Goal: Transaction & Acquisition: Obtain resource

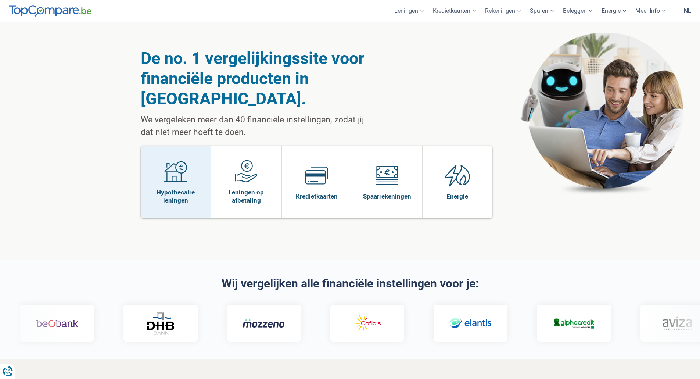
click at [163, 161] on link "Hypothecaire leningen" at bounding box center [176, 182] width 71 height 72
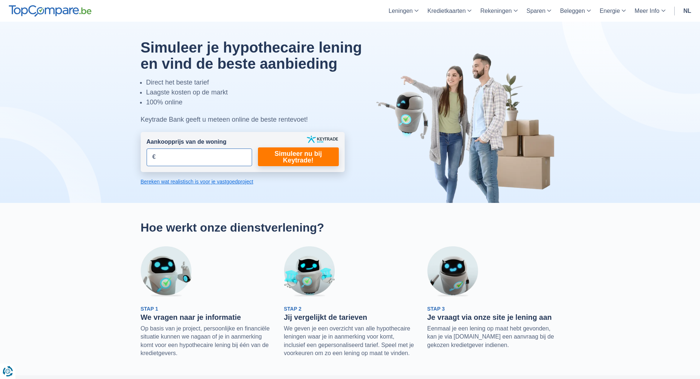
click at [186, 159] on input "Aankoopprijs van de woning" at bounding box center [199, 157] width 105 height 18
type input "295.000"
click at [290, 154] on link "Simuleer nu bij Keytrade!" at bounding box center [298, 156] width 81 height 19
click at [299, 156] on link "Simuleer nu bij Keytrade!" at bounding box center [298, 156] width 81 height 19
click at [196, 159] on input "295.000" at bounding box center [199, 157] width 105 height 18
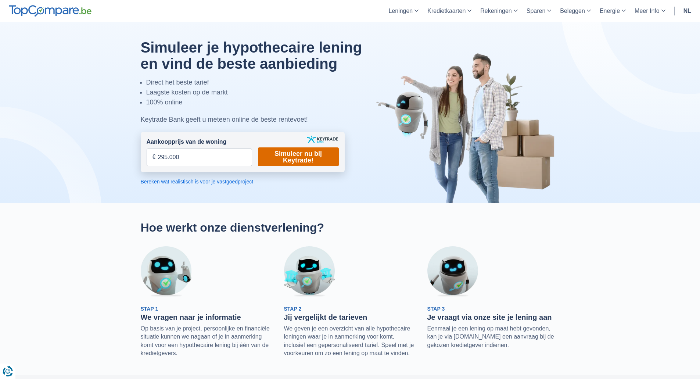
click at [277, 158] on link "Simuleer nu bij Keytrade!" at bounding box center [298, 156] width 81 height 19
click at [206, 183] on link "Bereken wat realistisch is voor je vastgoedproject" at bounding box center [243, 181] width 204 height 7
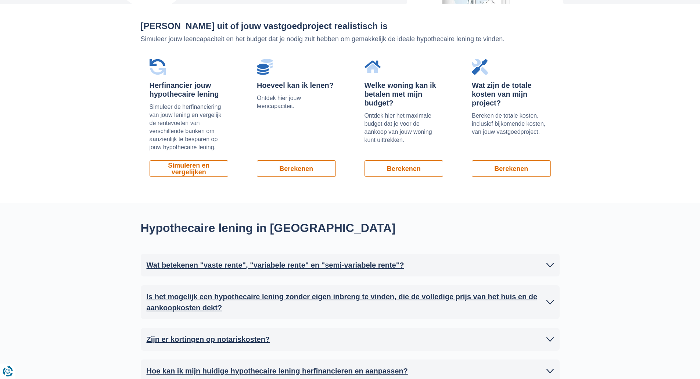
scroll to position [498, 0]
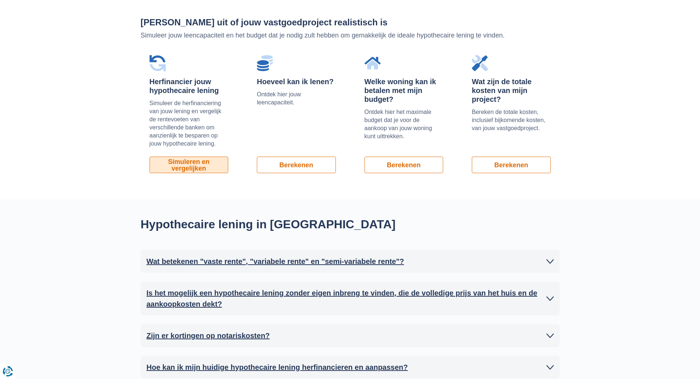
click at [190, 163] on link "Simuleren en vergelijken" at bounding box center [189, 165] width 79 height 17
